Goal: Communication & Community: Share content

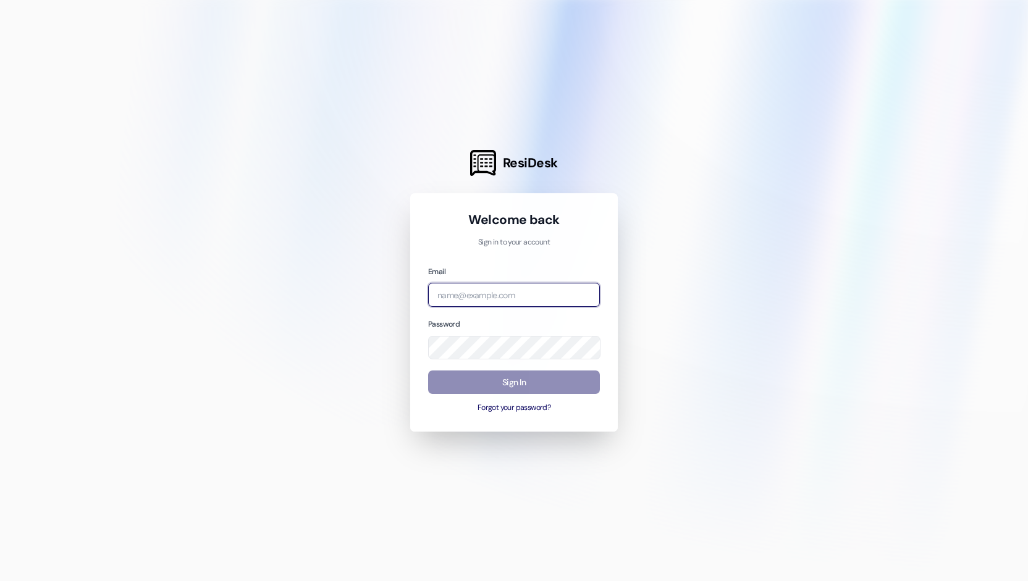
type input "[PERSON_NAME][EMAIL_ADDRESS][DOMAIN_NAME]"
click at [486, 385] on button "Sign In" at bounding box center [514, 383] width 172 height 24
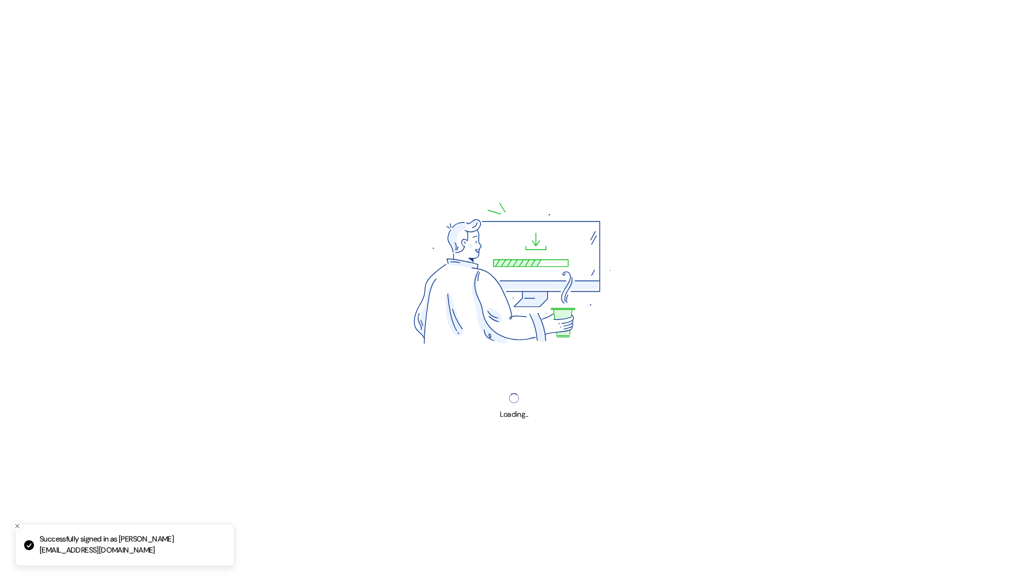
click at [486, 385] on img at bounding box center [514, 277] width 310 height 232
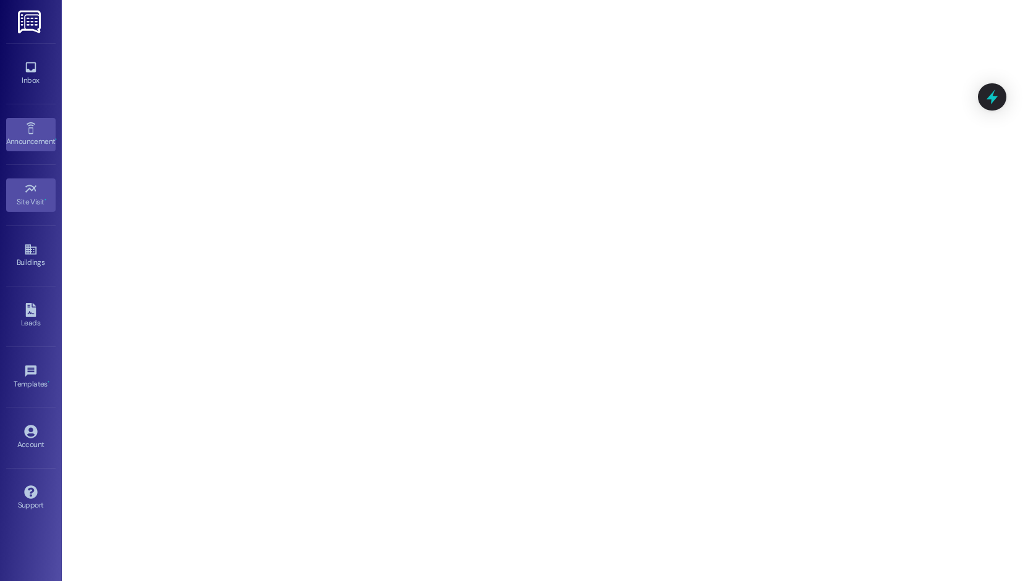
click at [14, 132] on link "Announcement •" at bounding box center [30, 134] width 49 height 33
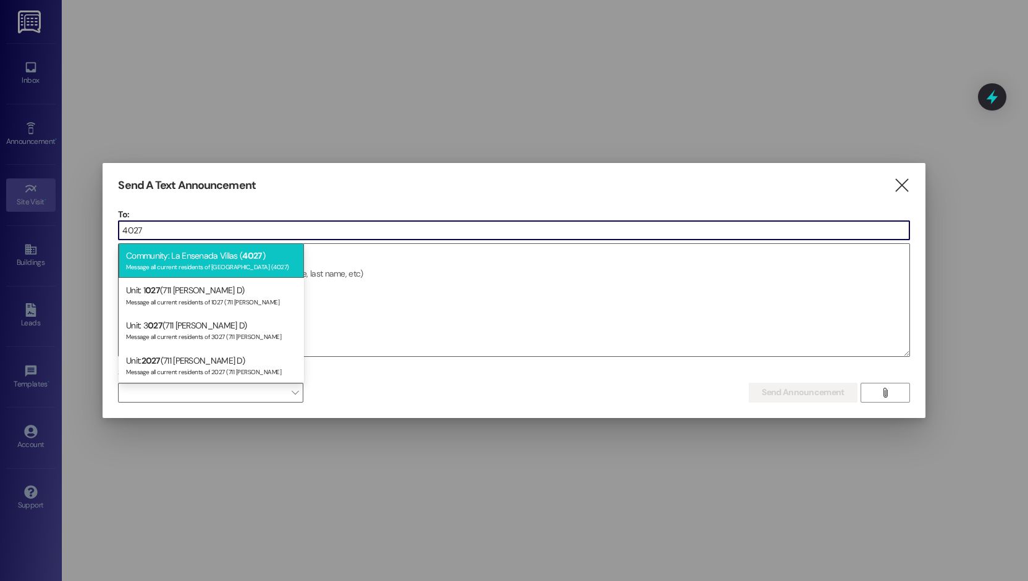
type input "4027"
click at [229, 266] on div "Message all current residents of [GEOGRAPHIC_DATA] (4027)" at bounding box center [211, 266] width 171 height 11
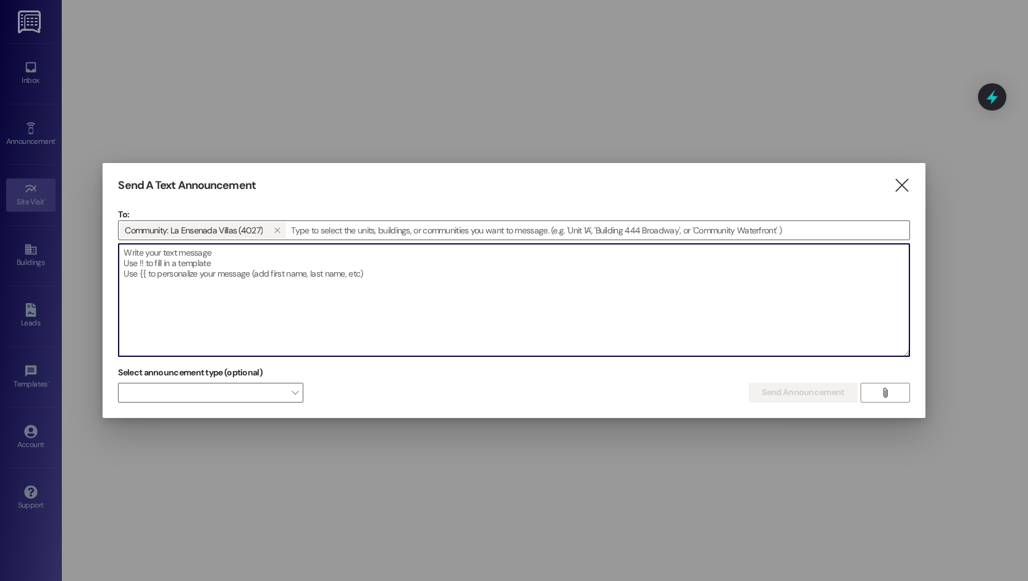
click at [220, 252] on textarea at bounding box center [514, 300] width 790 height 112
paste textarea "Dear Residents, I would like to inform you that we will be conducting power was…"
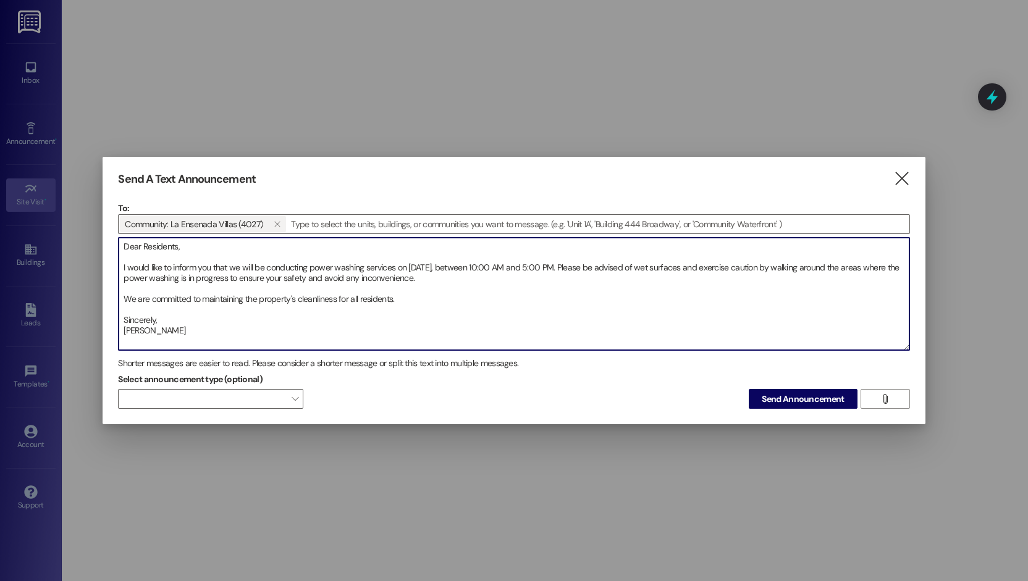
click at [765, 269] on textarea "Dear Residents, I would like to inform you that we will be conducting power was…" at bounding box center [514, 294] width 790 height 112
click at [767, 269] on textarea "Dear Residents, I would like to inform you that we will be conducting power was…" at bounding box center [514, 294] width 790 height 112
click at [772, 295] on textarea "Dear Residents, I would like to inform you that we will be conducting power was…" at bounding box center [514, 294] width 790 height 112
click at [186, 328] on textarea "Dear Residents, I would like to inform you that we will be conducting power was…" at bounding box center [514, 294] width 790 height 112
click at [124, 244] on textarea "Dear Residents, I would like to inform you that we will be conducting power was…" at bounding box center [514, 294] width 790 height 112
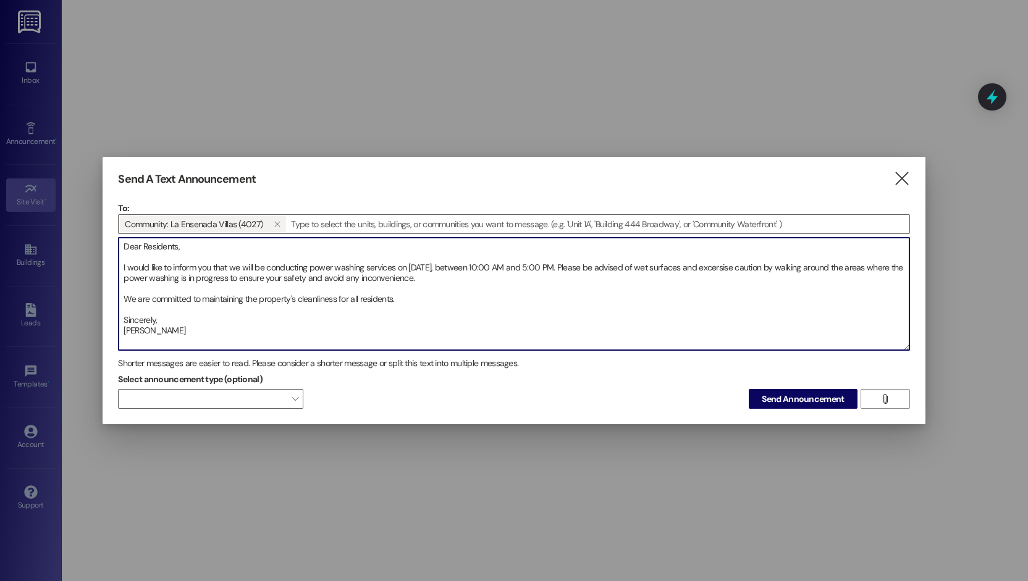
click at [141, 246] on textarea "Dear Residents, I would like to inform you that we will be conducting power was…" at bounding box center [514, 294] width 790 height 112
click at [122, 247] on textarea "Residents, I would like to inform you that we will be conducting power washing …" at bounding box center [514, 294] width 790 height 112
click at [203, 313] on textarea "Good night all Residents, I would like to inform you that we will be conducting…" at bounding box center [514, 294] width 790 height 112
type textarea "Good night all Residents, I would like to inform you that we will be conducting…"
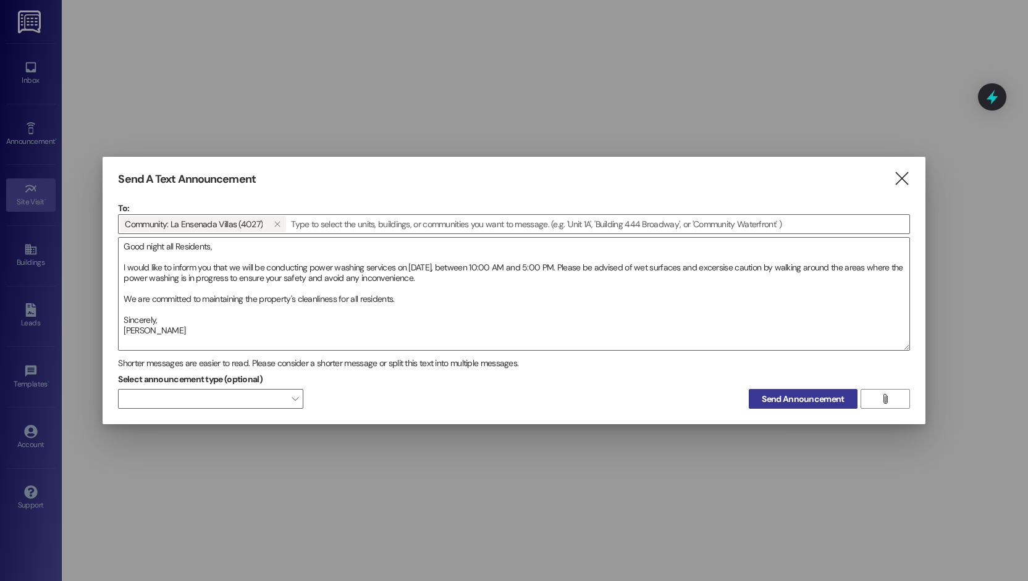
click at [757, 399] on button "Send Announcement" at bounding box center [803, 399] width 108 height 20
